Goal: Find specific page/section: Find specific page/section

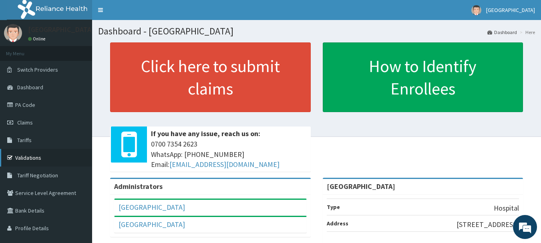
click at [27, 158] on link "Validations" at bounding box center [46, 158] width 92 height 18
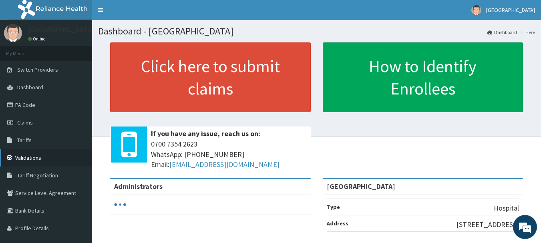
click at [30, 157] on link "Validations" at bounding box center [46, 158] width 92 height 18
